Goal: Information Seeking & Learning: Learn about a topic

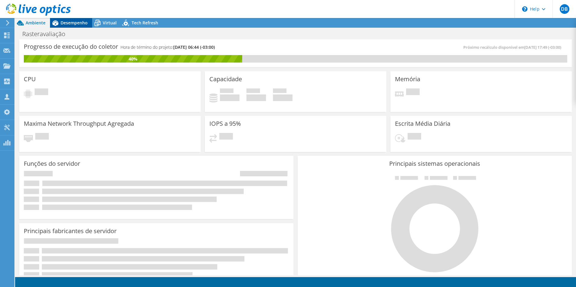
click at [64, 24] on span "Desempenho" at bounding box center [74, 23] width 27 height 6
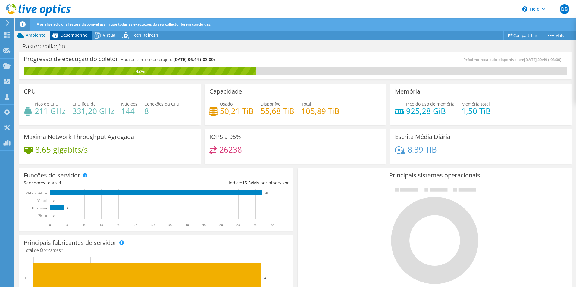
click at [73, 36] on span "Desempenho" at bounding box center [74, 35] width 27 height 6
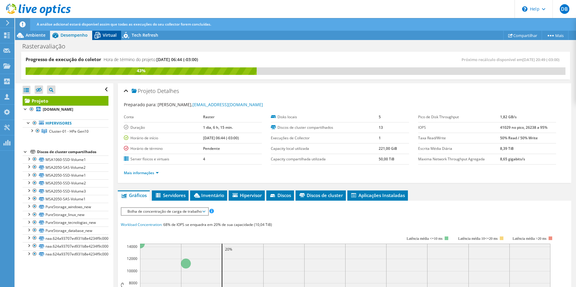
click at [102, 36] on icon at bounding box center [97, 35] width 11 height 11
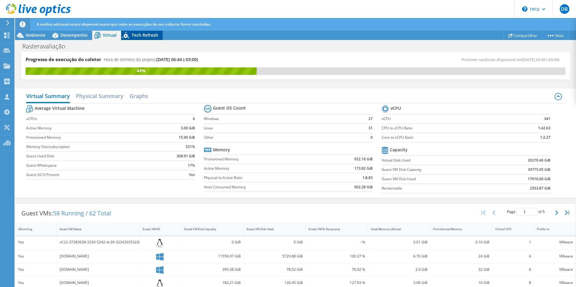
click at [140, 36] on span "Tech Refresh" at bounding box center [145, 35] width 27 height 6
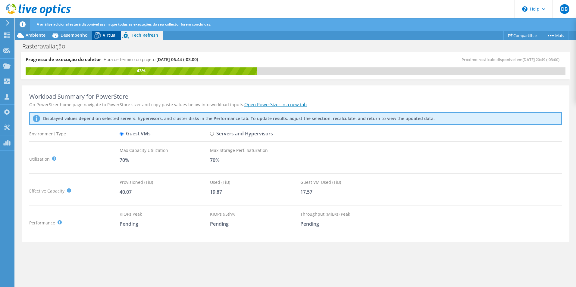
click at [112, 35] on span "Virtual" at bounding box center [110, 35] width 14 height 6
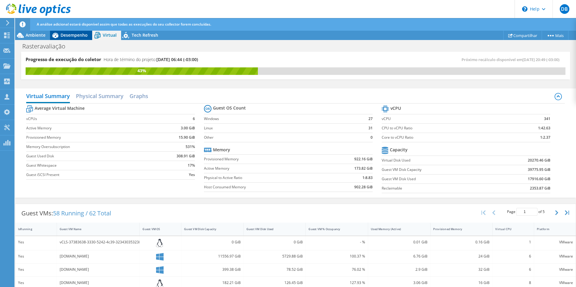
click at [78, 33] on span "Desempenho" at bounding box center [74, 35] width 27 height 6
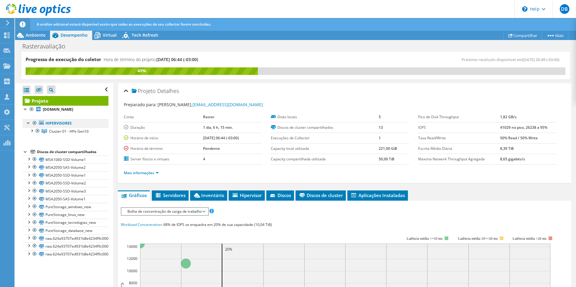
click at [28, 123] on div at bounding box center [29, 123] width 6 height 6
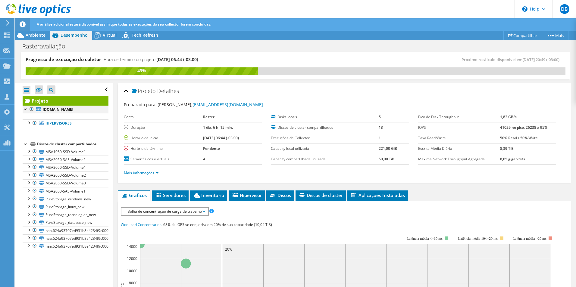
click at [25, 111] on div at bounding box center [26, 109] width 6 height 6
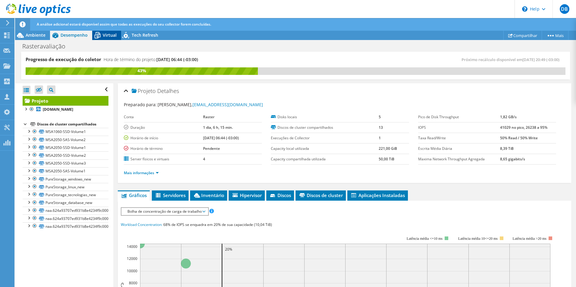
click at [107, 38] on div "Virtual" at bounding box center [106, 35] width 29 height 10
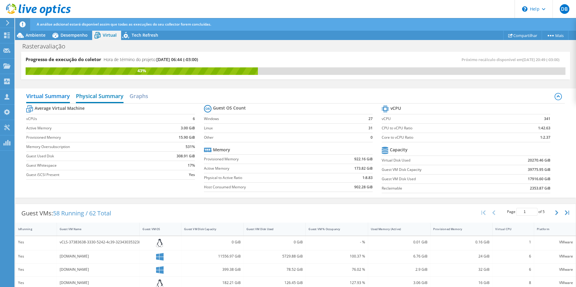
click at [103, 94] on h2 "Physical Summary" at bounding box center [100, 96] width 48 height 13
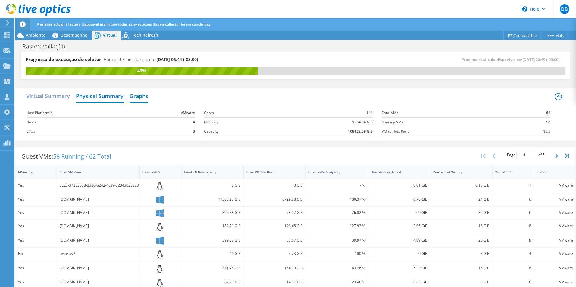
click at [142, 99] on h2 "Graphs" at bounding box center [139, 96] width 19 height 13
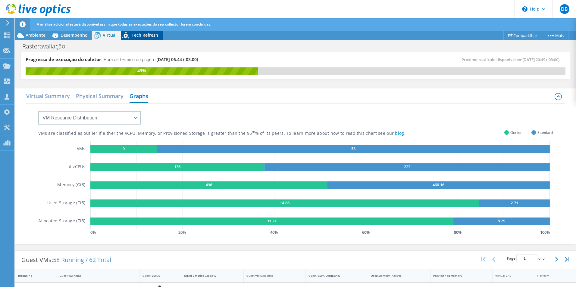
click at [139, 34] on span "Tech Refresh" at bounding box center [145, 35] width 27 height 6
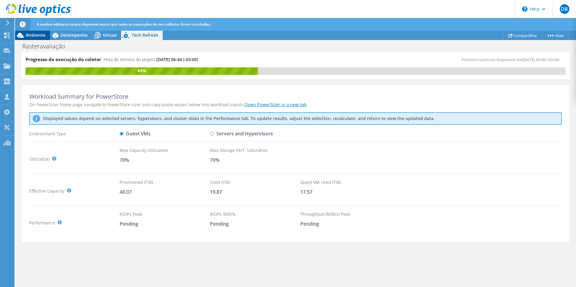
click at [39, 34] on span "Ambiente" at bounding box center [36, 35] width 20 height 6
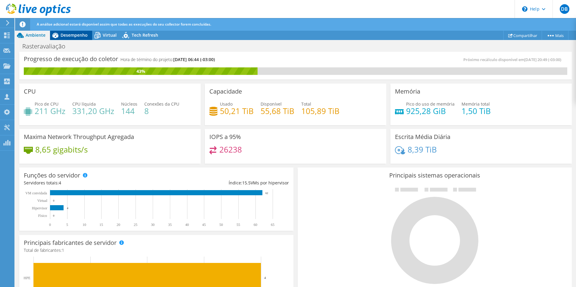
click at [72, 37] on span "Desempenho" at bounding box center [74, 35] width 27 height 6
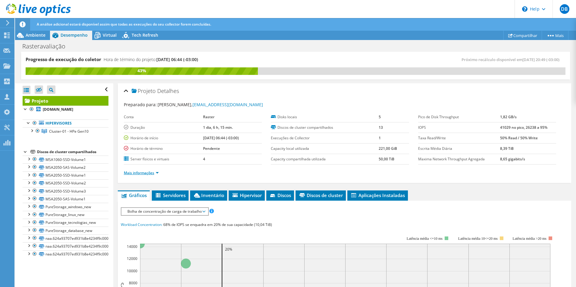
click at [150, 173] on link "Mais informações" at bounding box center [141, 172] width 35 height 5
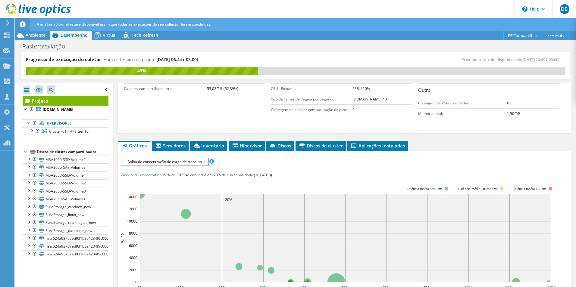
scroll to position [146, 0]
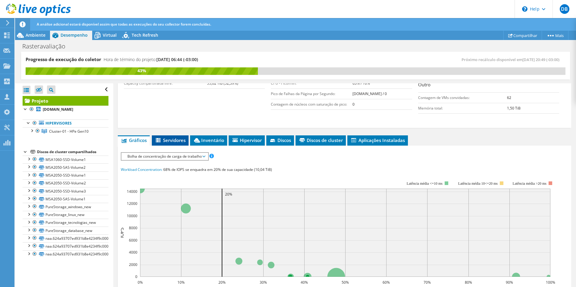
click at [173, 142] on span "Servidores" at bounding box center [170, 140] width 31 height 6
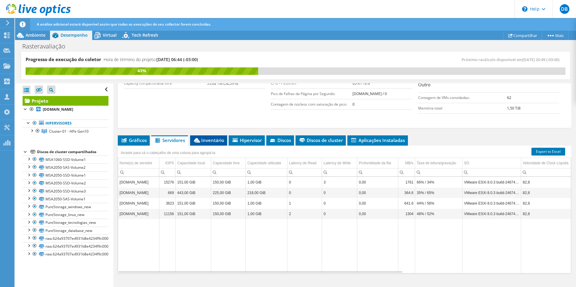
click at [212, 141] on span "Inventário" at bounding box center [208, 140] width 31 height 6
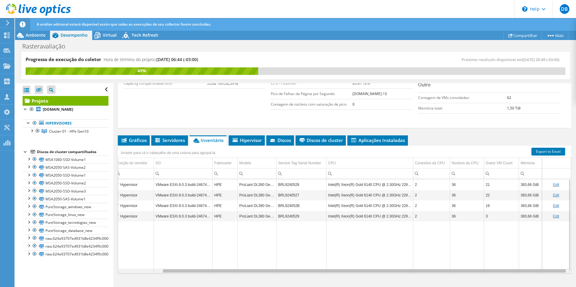
scroll to position [0, 0]
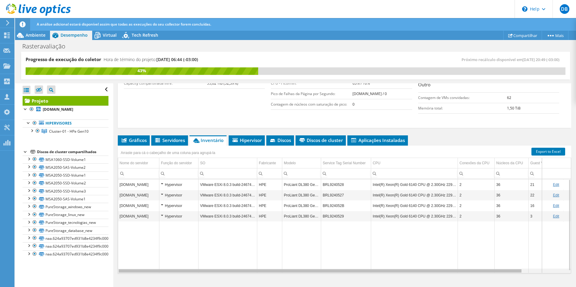
drag, startPoint x: 292, startPoint y: 273, endPoint x: 163, endPoint y: 261, distance: 129.8
click at [163, 261] on body "DB Membro da equipe Daniel Bion daniel.bion@vnx.partners VNX Partners My Profil…" at bounding box center [288, 143] width 576 height 287
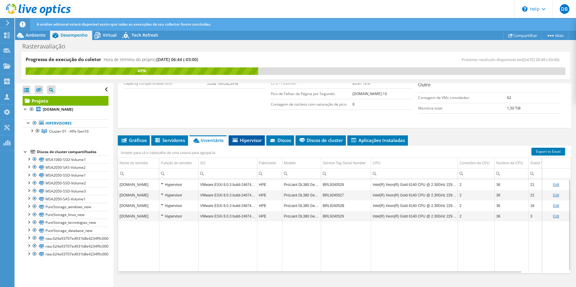
click at [249, 140] on span "Hipervisor" at bounding box center [247, 140] width 30 height 6
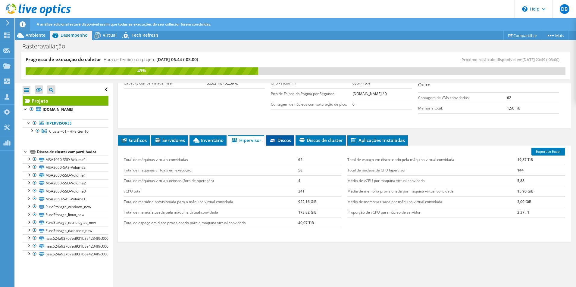
click at [286, 140] on span "Discos" at bounding box center [280, 140] width 22 height 6
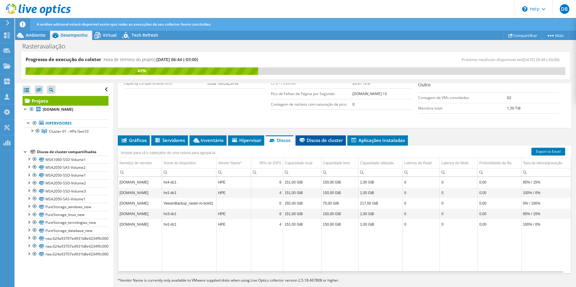
click at [320, 140] on span "Discos de cluster" at bounding box center [321, 140] width 44 height 6
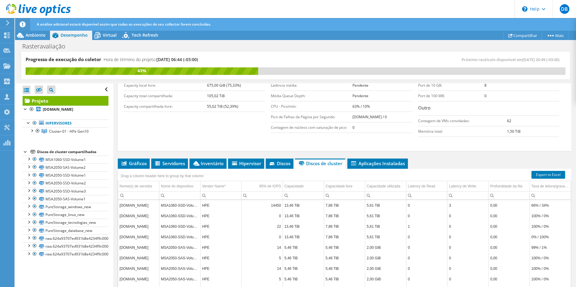
scroll to position [155, 0]
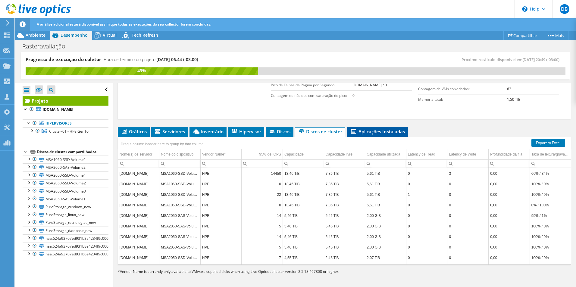
click at [361, 131] on span "Aplicações Instaladas" at bounding box center [377, 132] width 55 height 6
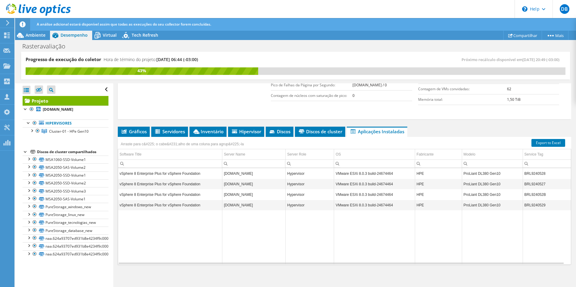
scroll to position [0, 0]
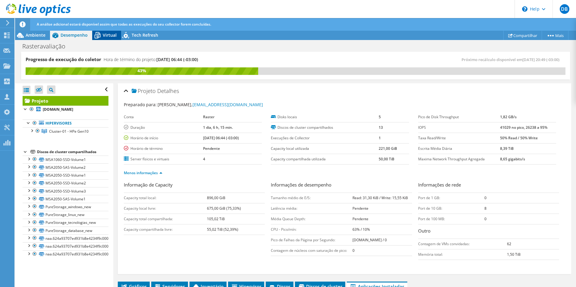
click at [102, 31] on icon at bounding box center [97, 35] width 11 height 11
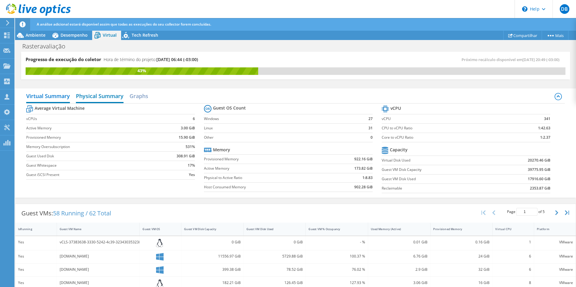
click at [94, 101] on h2 "Physical Summary" at bounding box center [100, 96] width 48 height 13
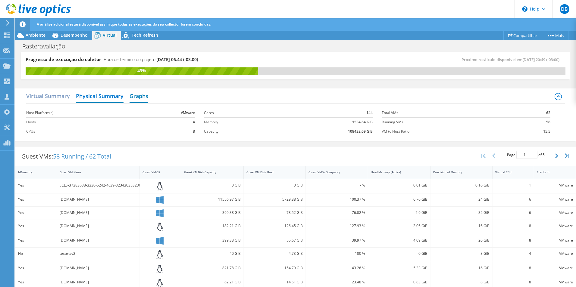
click at [139, 99] on h2 "Graphs" at bounding box center [139, 96] width 19 height 13
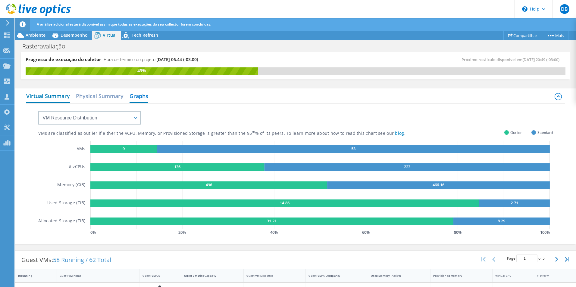
click at [48, 99] on h2 "Virtual Summary" at bounding box center [48, 96] width 44 height 13
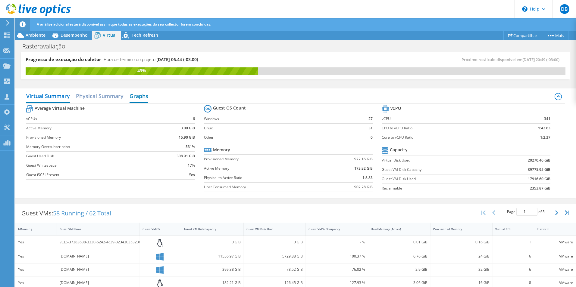
click at [139, 98] on h2 "Graphs" at bounding box center [139, 96] width 19 height 13
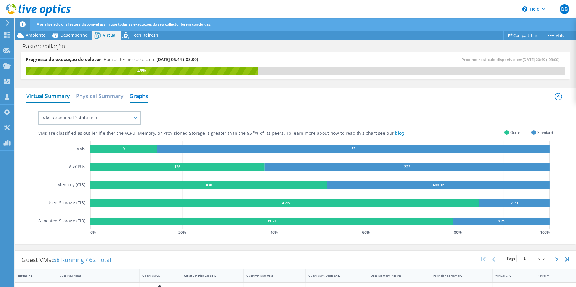
click at [53, 92] on h2 "Virtual Summary" at bounding box center [48, 96] width 44 height 13
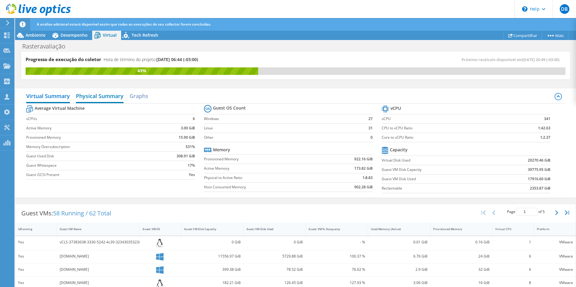
click at [94, 94] on h2 "Physical Summary" at bounding box center [100, 96] width 48 height 13
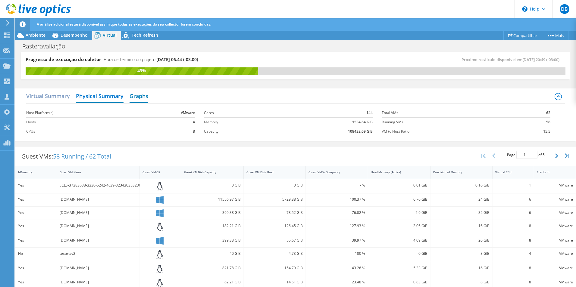
click at [146, 99] on h2 "Graphs" at bounding box center [139, 96] width 19 height 13
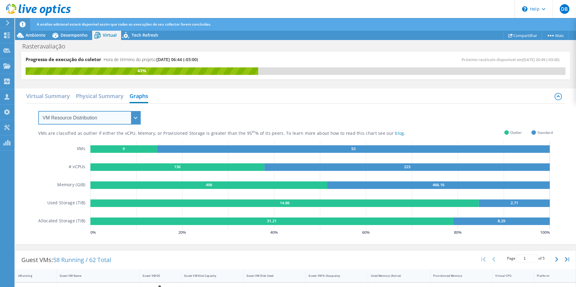
click at [111, 118] on select "VM Resource Distribution Provisioning Contrast Over Provisioning" at bounding box center [89, 118] width 102 height 14
click at [173, 119] on div "VMs are classified as outlier if either the vCPU, Memory, or Provisioned Storag…" at bounding box center [295, 170] width 515 height 133
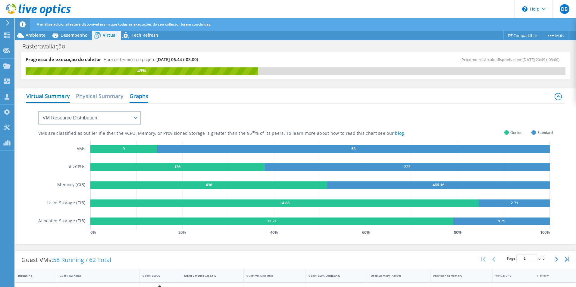
click at [45, 99] on h2 "Virtual Summary" at bounding box center [48, 96] width 44 height 13
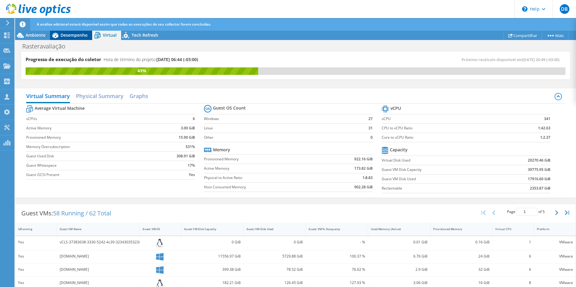
click at [60, 38] on icon at bounding box center [55, 35] width 11 height 11
